Goal: Information Seeking & Learning: Learn about a topic

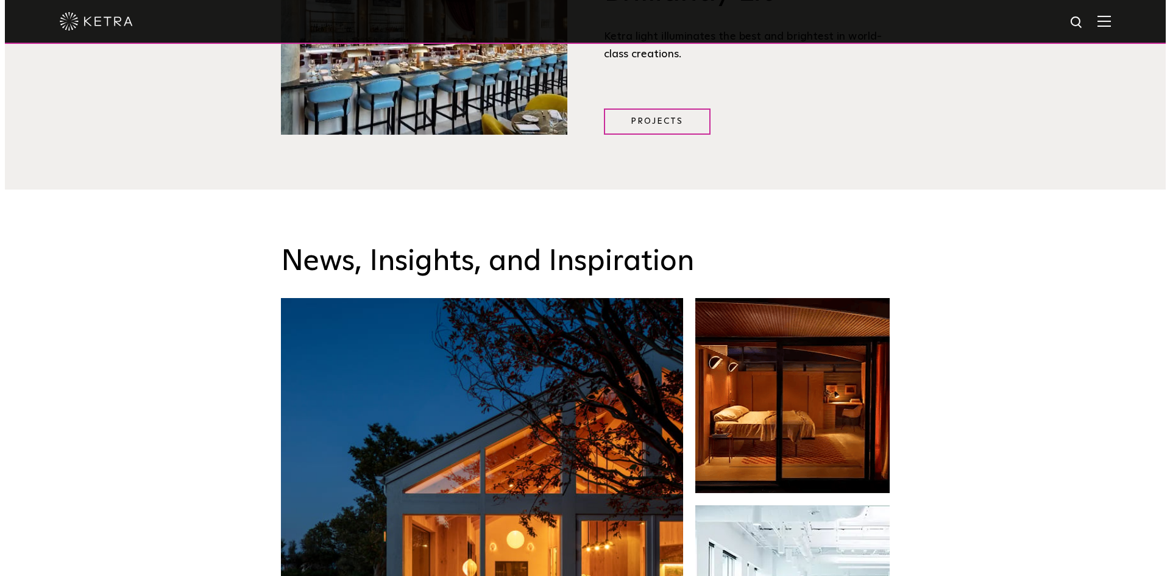
scroll to position [1829, 0]
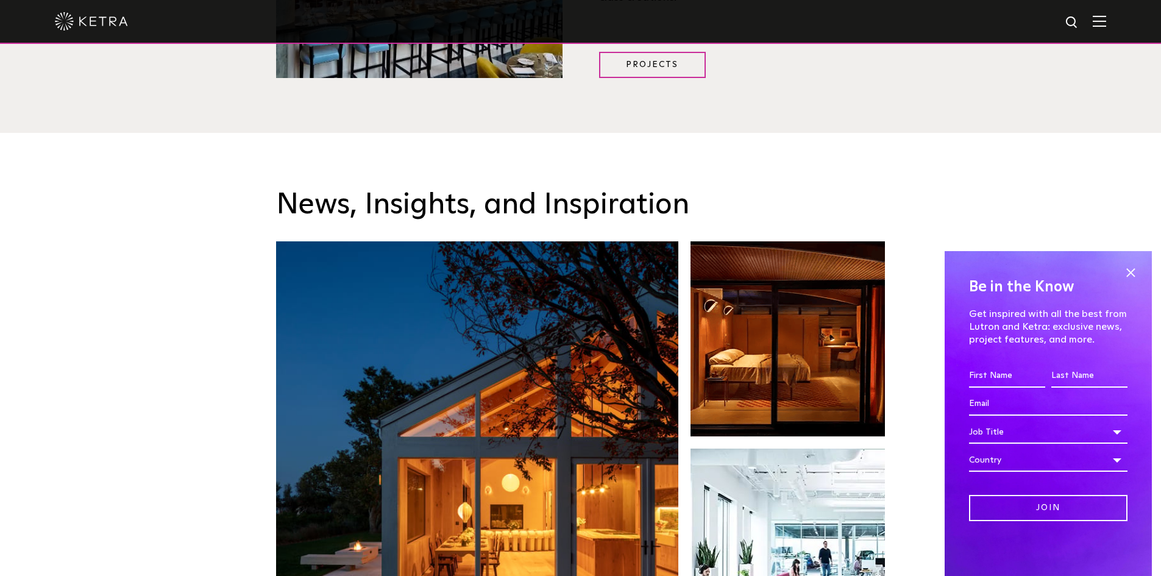
click at [1106, 30] on div at bounding box center [580, 21] width 1051 height 43
click at [1106, 22] on img at bounding box center [1099, 21] width 13 height 12
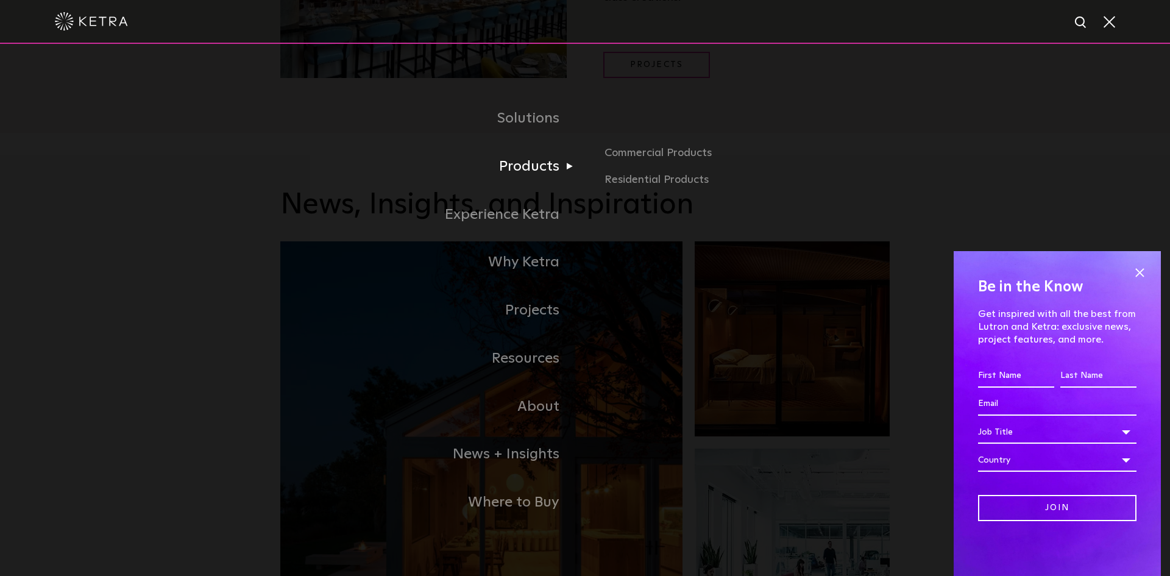
click at [552, 166] on link "Products" at bounding box center [432, 167] width 305 height 48
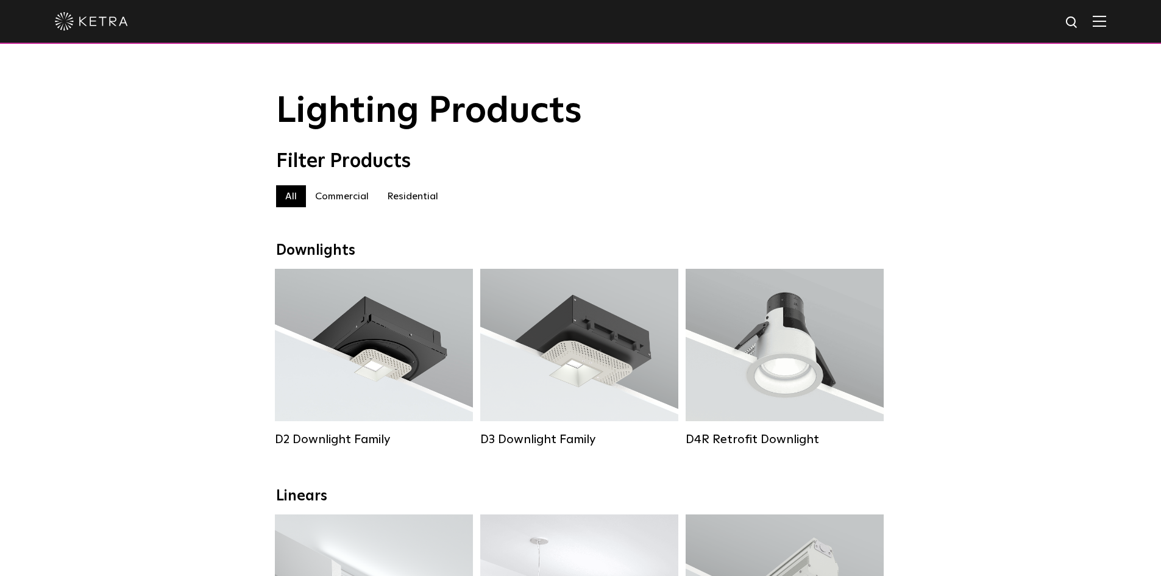
click at [428, 205] on label "Residential" at bounding box center [412, 196] width 69 height 22
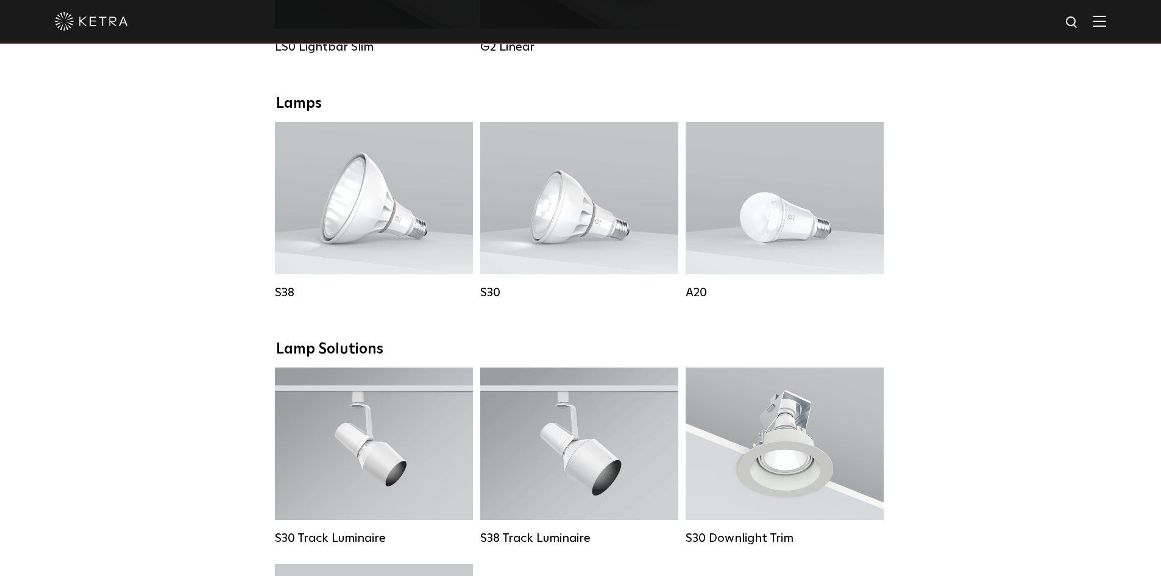
scroll to position [731, 0]
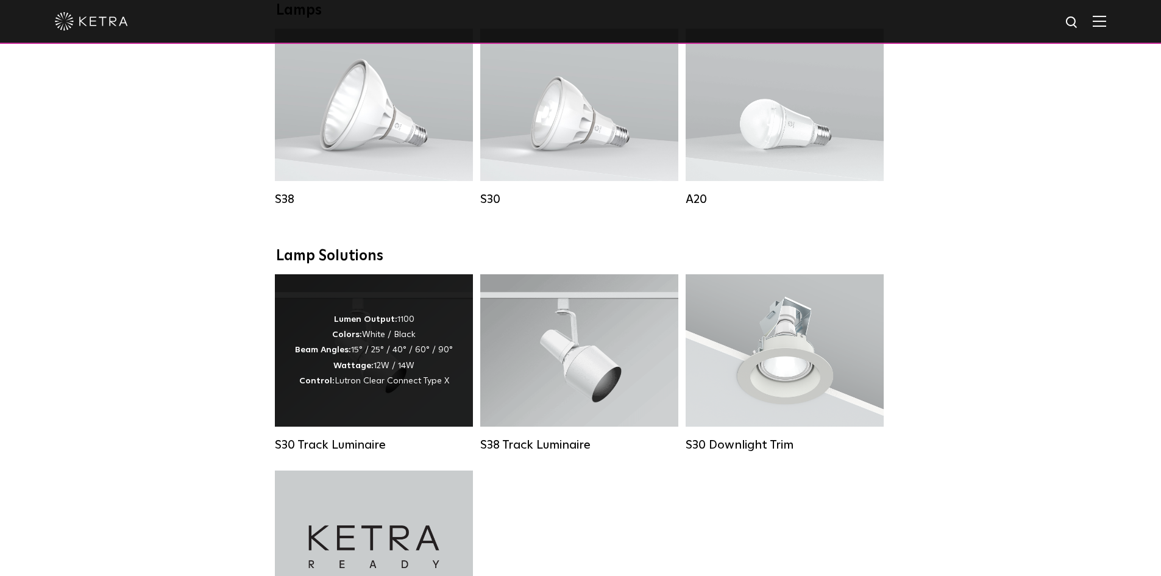
click at [407, 351] on div "Lumen Output: 1100 Colors: White / Black Beam Angles: 15° / 25° / 40° / 60° / 9…" at bounding box center [374, 350] width 158 height 77
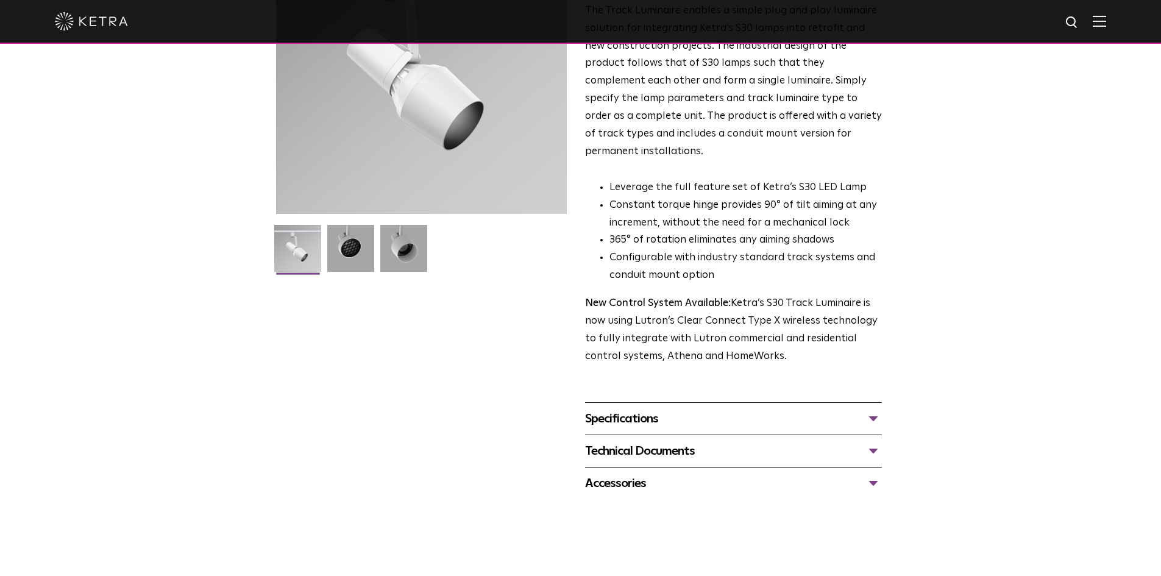
scroll to position [366, 0]
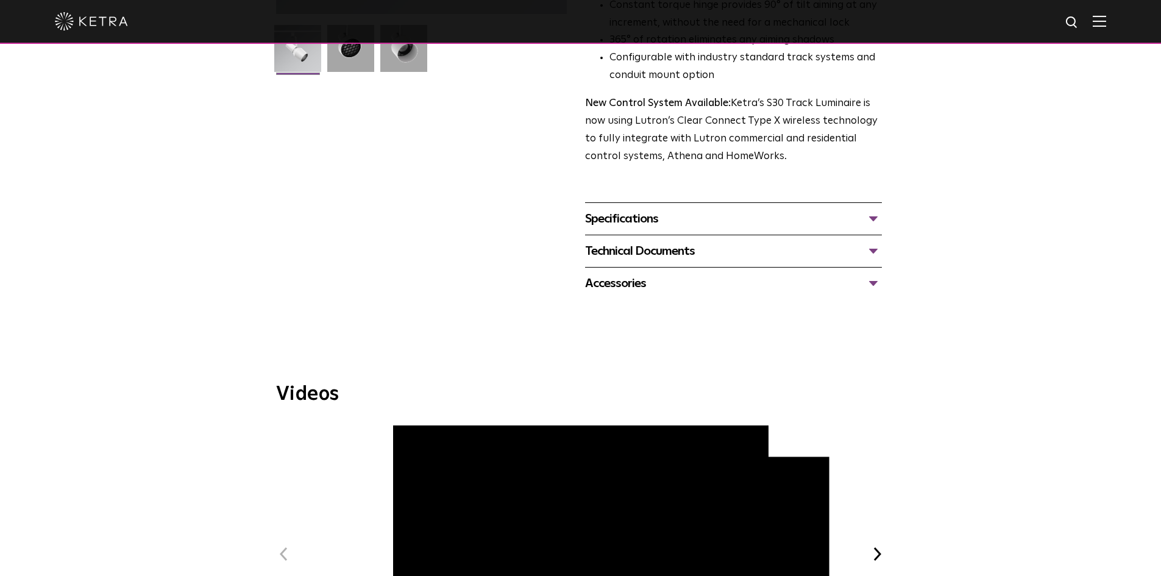
click at [678, 210] on div "Specifications" at bounding box center [733, 219] width 297 height 20
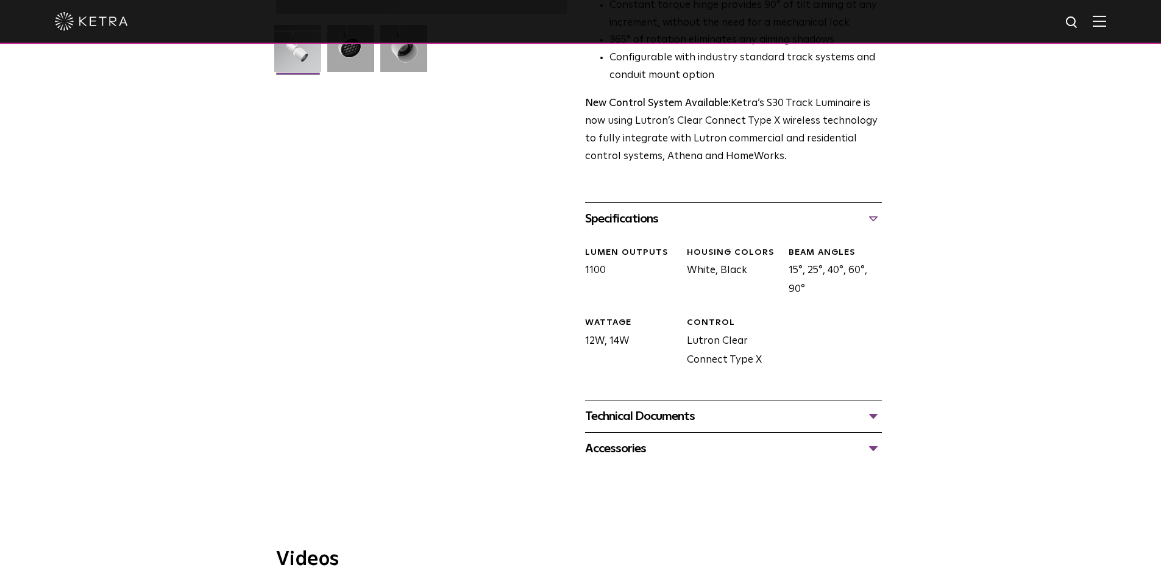
click at [652, 407] on div "Technical Documents" at bounding box center [733, 417] width 297 height 20
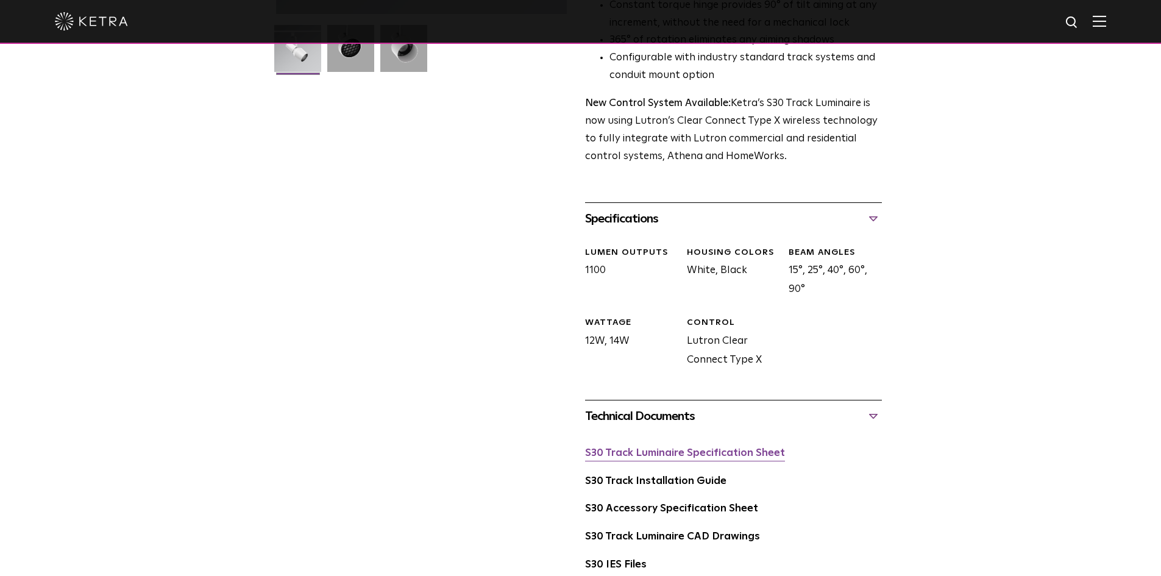
click at [648, 448] on link "S30 Track Luminaire Specification Sheet" at bounding box center [685, 453] width 200 height 10
